Goal: Navigation & Orientation: Find specific page/section

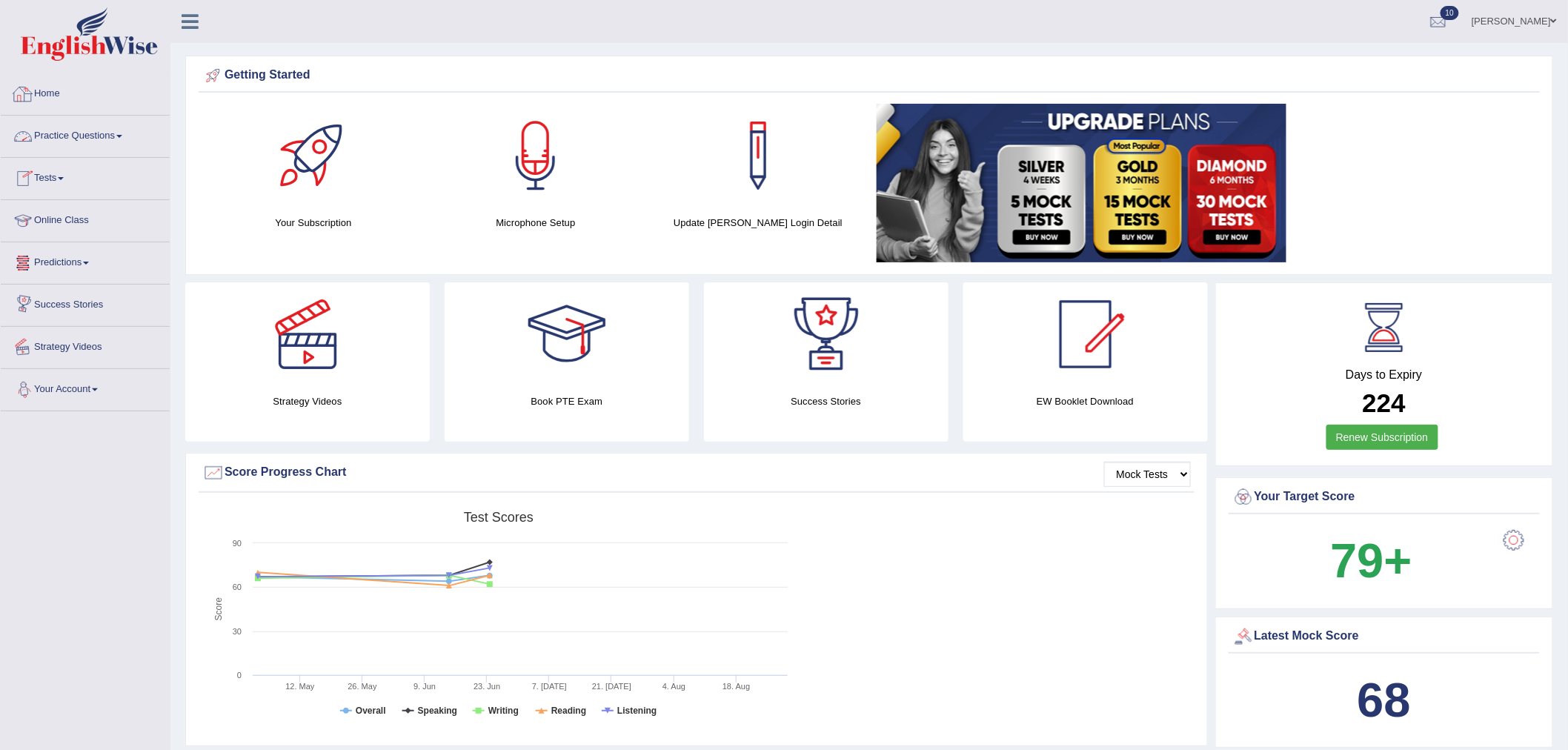
click at [56, 79] on link "Home" at bounding box center [85, 91] width 169 height 37
click at [71, 89] on link "Home" at bounding box center [83, 91] width 165 height 37
click at [1449, 12] on div at bounding box center [1438, 21] width 22 height 22
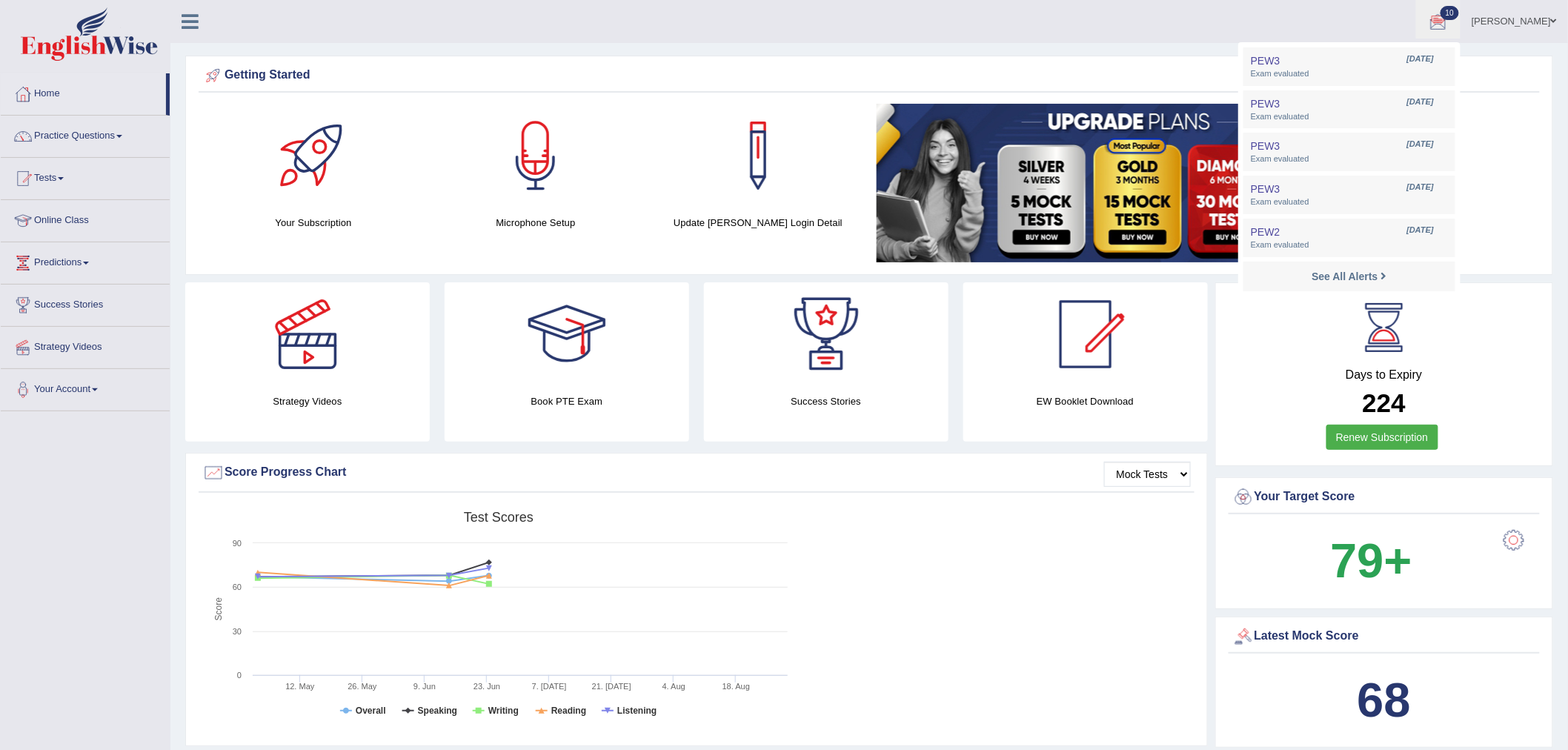
click at [1449, 12] on div at bounding box center [1438, 21] width 22 height 22
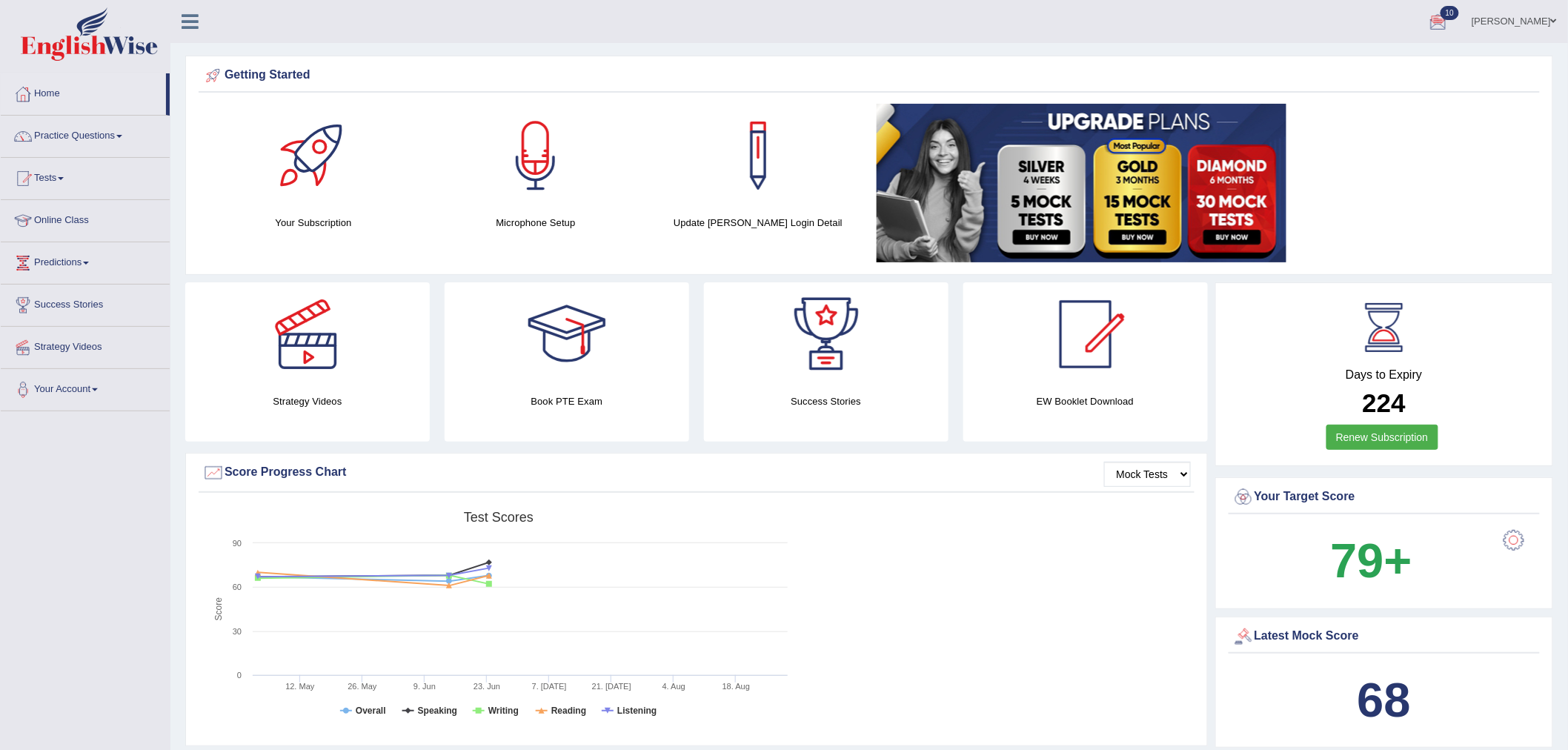
click at [1449, 12] on div at bounding box center [1438, 21] width 22 height 22
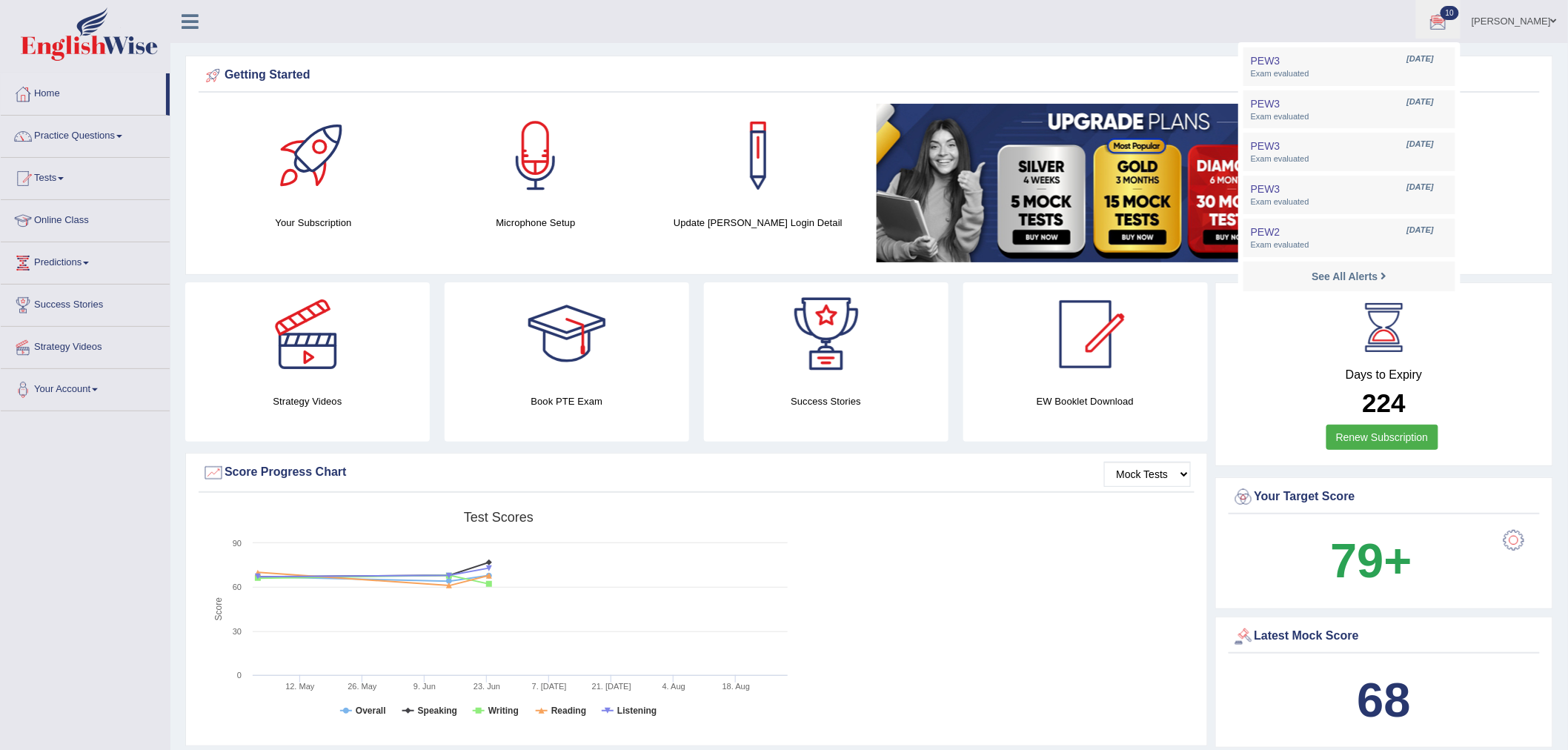
click at [1449, 12] on div at bounding box center [1438, 21] width 22 height 22
